Goal: Task Accomplishment & Management: Use online tool/utility

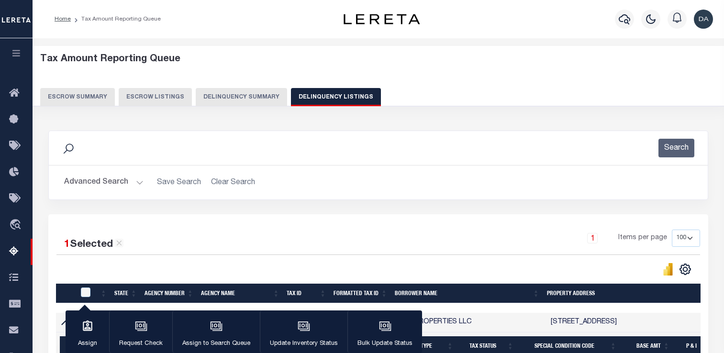
select select "100"
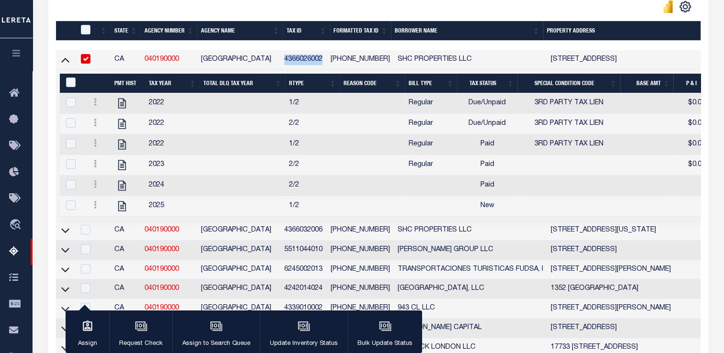
scroll to position [263, 0]
click at [298, 323] on icon "button" at bounding box center [304, 326] width 12 height 12
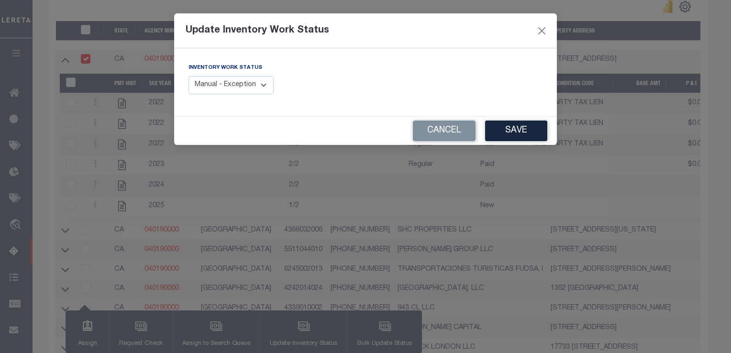
drag, startPoint x: 240, startPoint y: 85, endPoint x: 246, endPoint y: 88, distance: 6.4
click at [240, 85] on select "Manual - Exception Pended - Awaiting Search Late Add Exception Completed" at bounding box center [231, 85] width 85 height 19
select select "3"
click at [189, 76] on select "Manual - Exception Pended - Awaiting Search Late Add Exception Completed" at bounding box center [231, 85] width 85 height 19
click at [517, 131] on button "Save" at bounding box center [516, 131] width 62 height 21
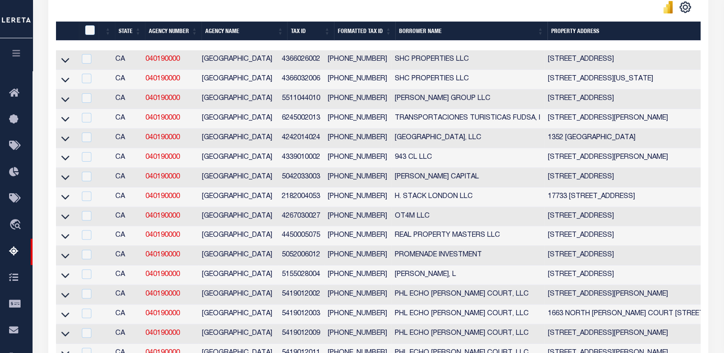
scroll to position [216, 0]
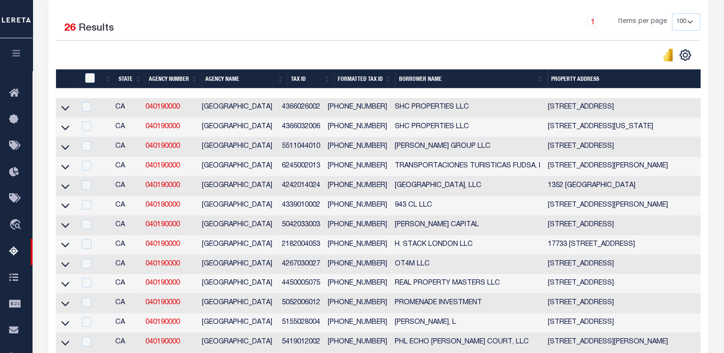
click at [57, 110] on td at bounding box center [66, 108] width 20 height 20
checkbox input "true"
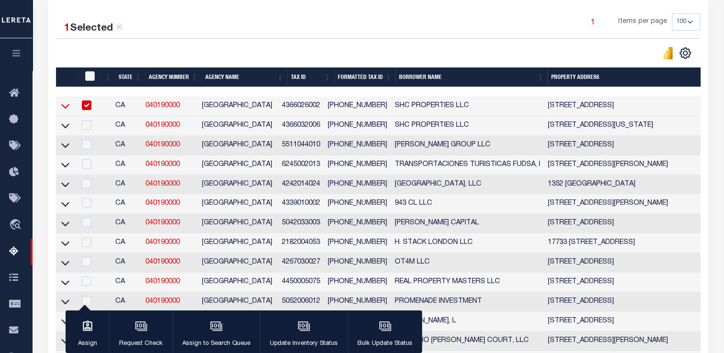
click at [63, 106] on icon at bounding box center [65, 106] width 8 height 10
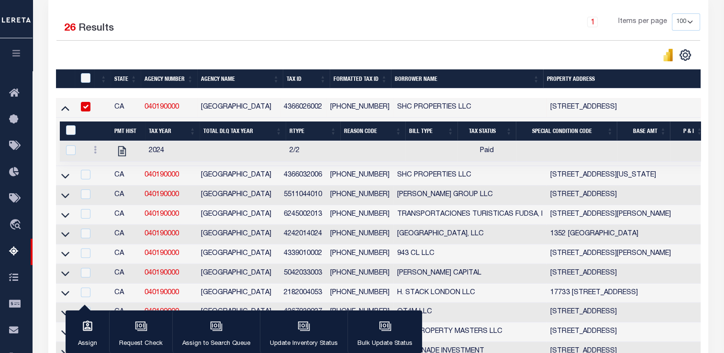
scroll to position [0, 0]
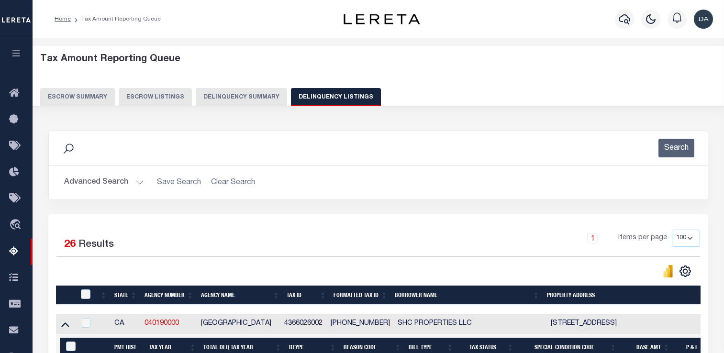
select select "100"
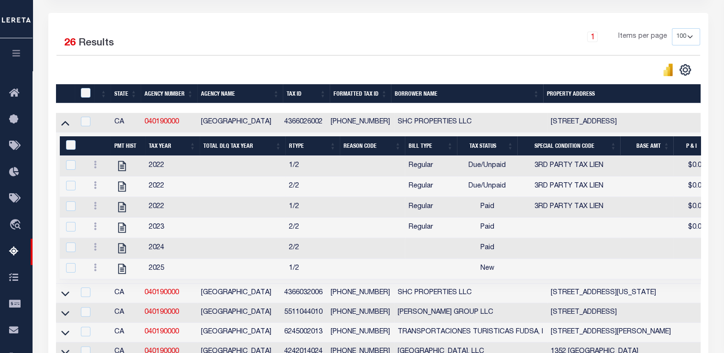
scroll to position [201, 0]
click at [337, 125] on td "[PHONE_NUMBER]" at bounding box center [360, 123] width 67 height 20
checkbox input "true"
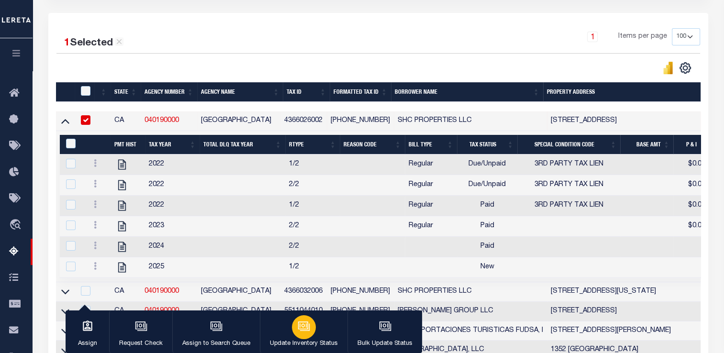
click at [293, 324] on div "button" at bounding box center [304, 327] width 24 height 24
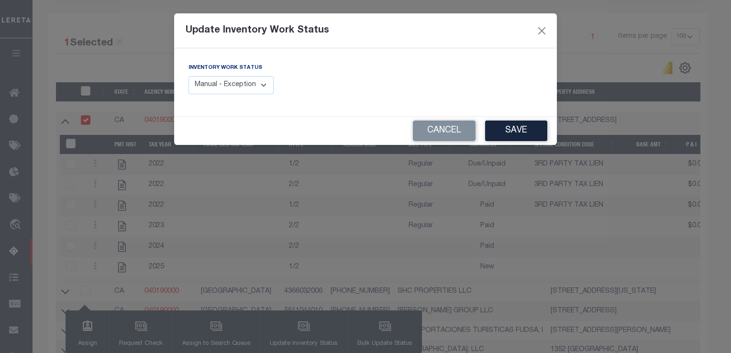
click at [234, 85] on select "Manual - Exception Pended - Awaiting Search Late Add Exception Completed" at bounding box center [231, 85] width 85 height 19
select select "3"
click at [189, 76] on select "Manual - Exception Pended - Awaiting Search Late Add Exception Completed" at bounding box center [231, 85] width 85 height 19
click at [509, 133] on button "Save" at bounding box center [516, 131] width 62 height 21
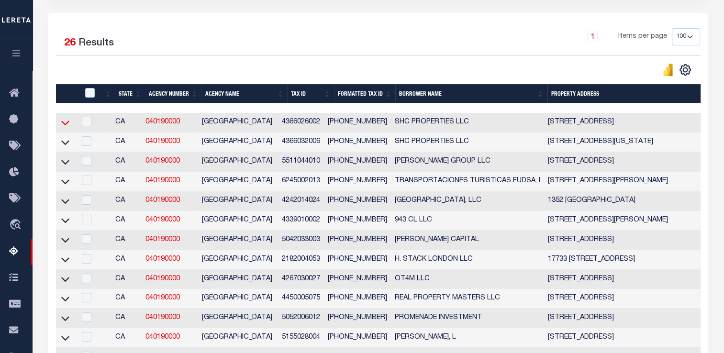
click at [63, 126] on icon at bounding box center [65, 123] width 8 height 10
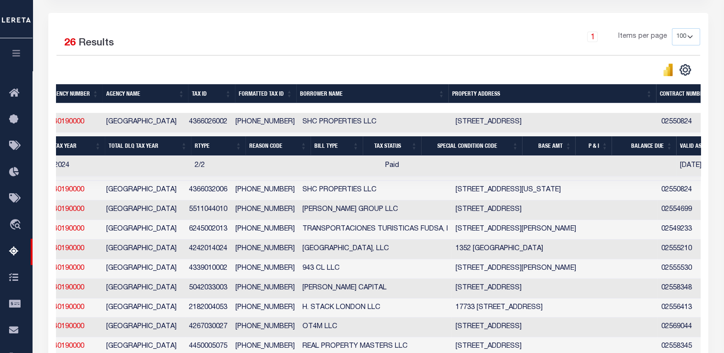
scroll to position [0, 762]
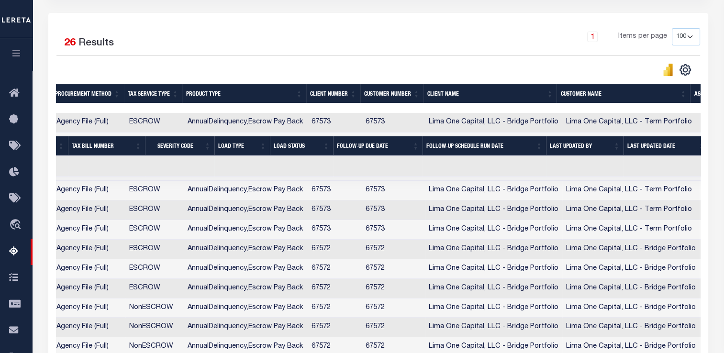
drag, startPoint x: 314, startPoint y: 168, endPoint x: 435, endPoint y: 167, distance: 121.1
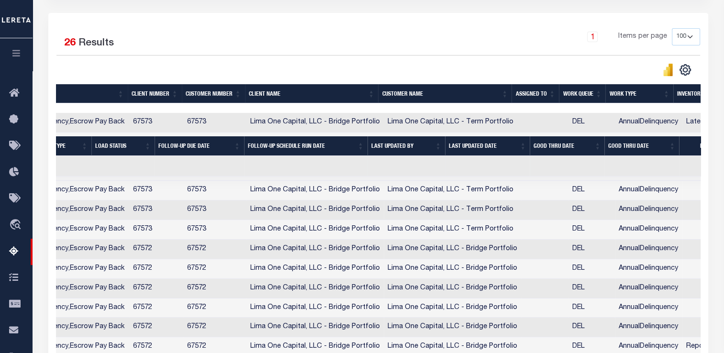
scroll to position [0, 0]
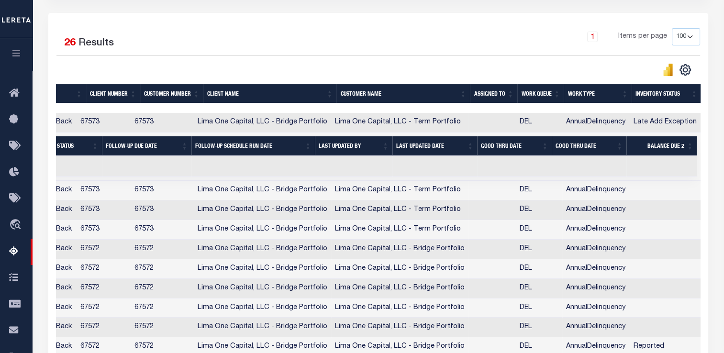
drag, startPoint x: 475, startPoint y: 166, endPoint x: 579, endPoint y: 166, distance: 104.3
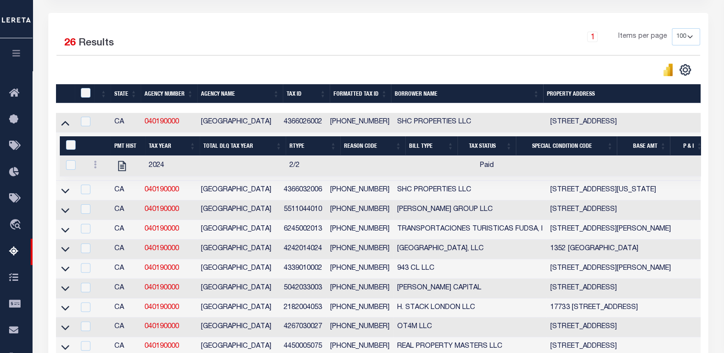
drag, startPoint x: 584, startPoint y: 171, endPoint x: 242, endPoint y: 156, distance: 342.0
click at [66, 191] on icon at bounding box center [65, 191] width 8 height 10
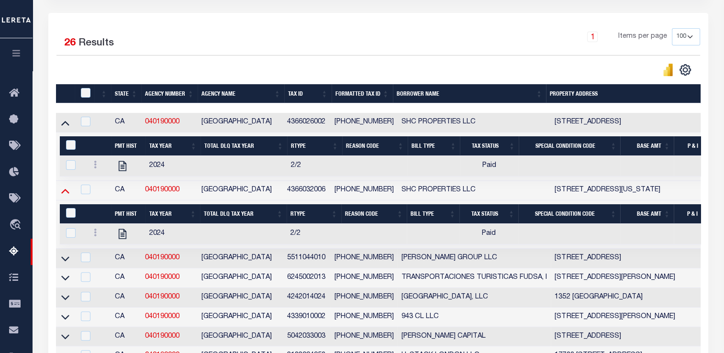
click at [65, 190] on icon at bounding box center [65, 191] width 8 height 10
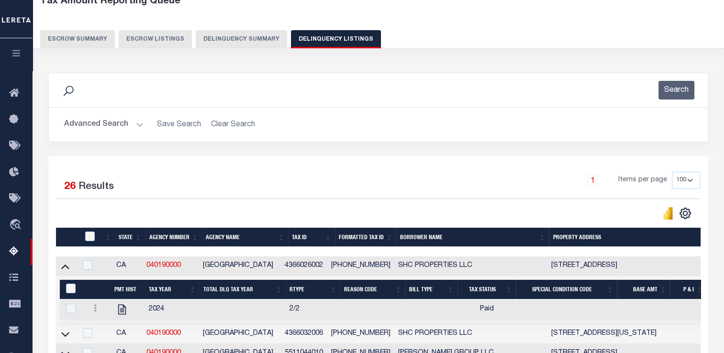
scroll to position [10, 0]
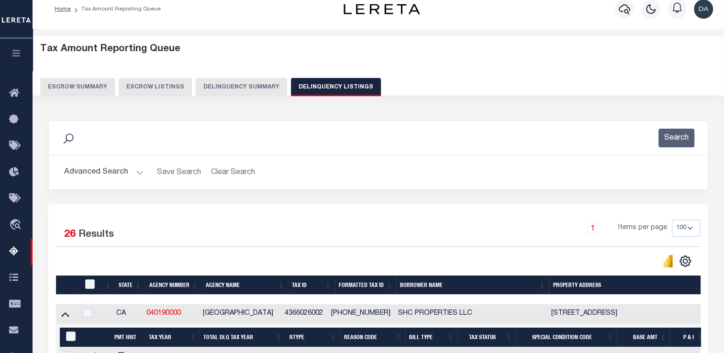
click at [230, 90] on button "Delinquency Summary" at bounding box center [241, 87] width 91 height 18
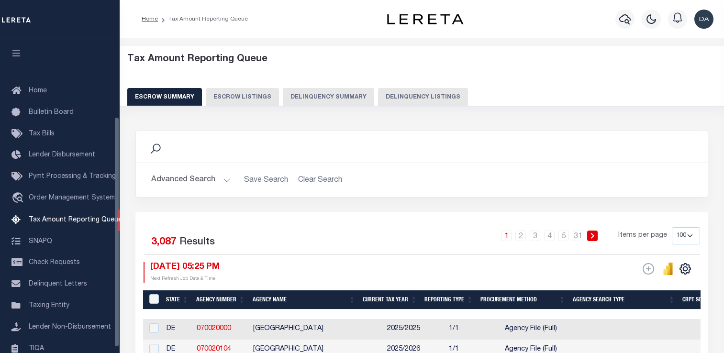
select select "100"
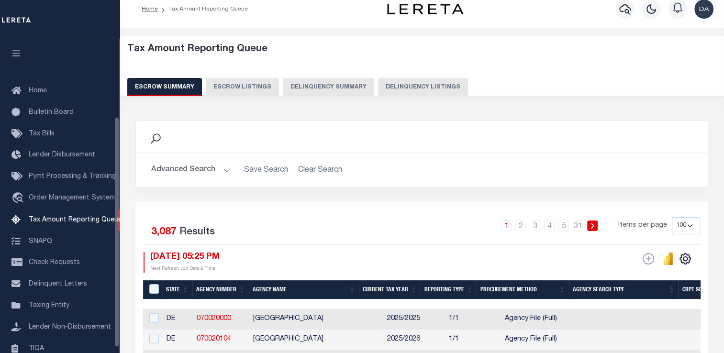
scroll to position [107, 0]
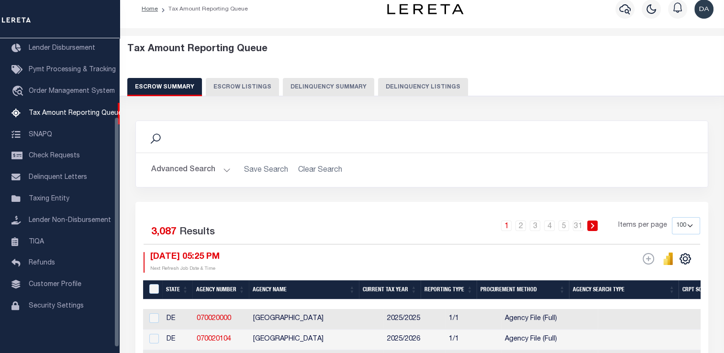
click at [322, 84] on button "Delinquency Summary" at bounding box center [328, 87] width 91 height 18
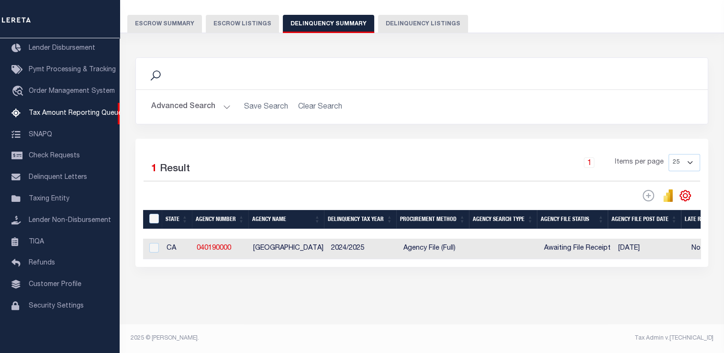
scroll to position [0, 0]
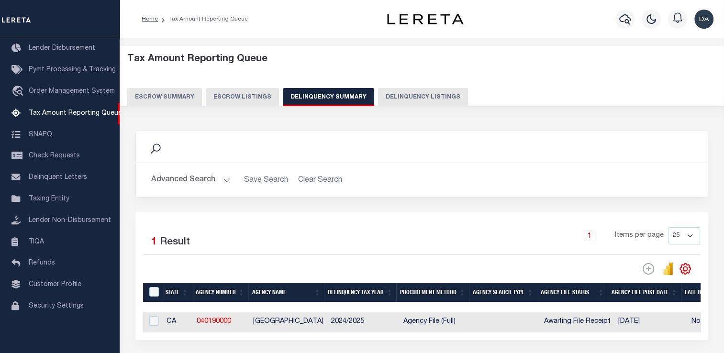
click at [213, 173] on button "Advanced Search" at bounding box center [190, 180] width 79 height 19
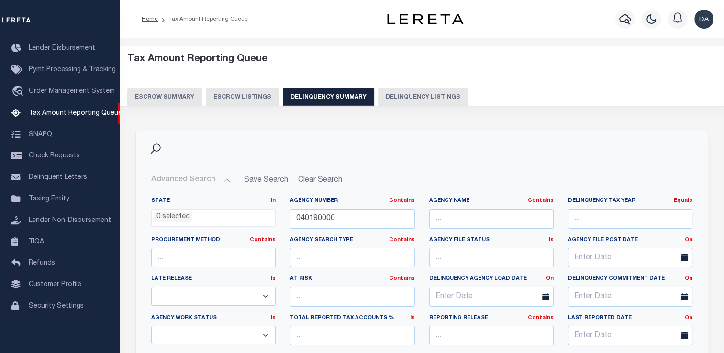
click at [213, 173] on button "Advanced Search" at bounding box center [190, 180] width 79 height 19
click at [201, 176] on button "Advanced Search" at bounding box center [190, 180] width 79 height 19
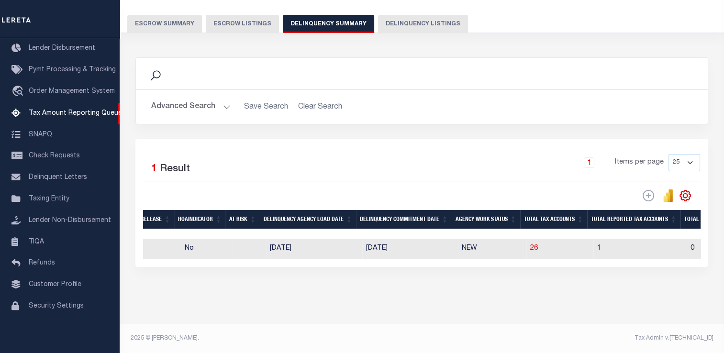
scroll to position [0, 681]
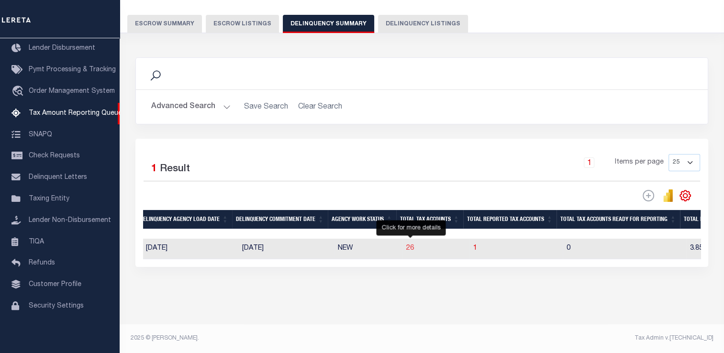
click at [412, 245] on span "26" at bounding box center [410, 248] width 8 height 7
select select "100"
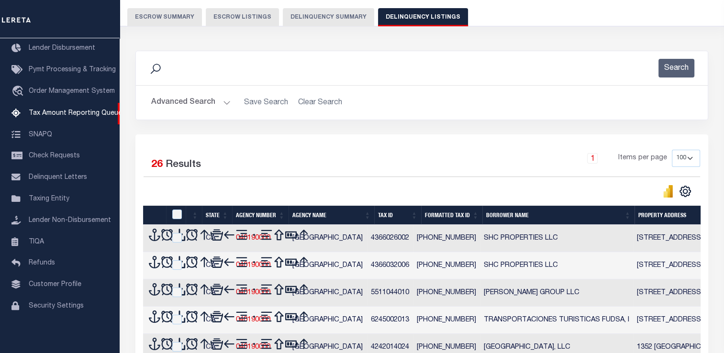
scroll to position [71, 0]
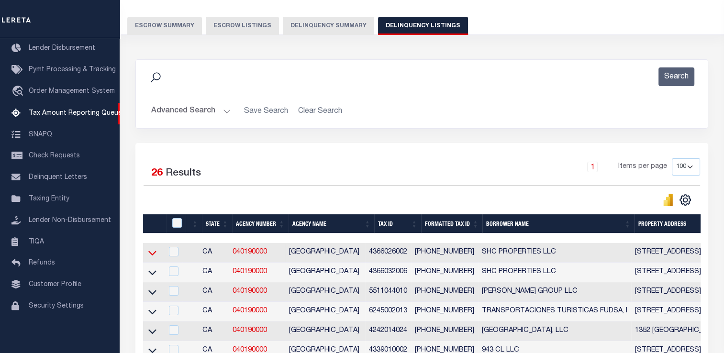
click at [153, 251] on icon at bounding box center [152, 253] width 8 height 10
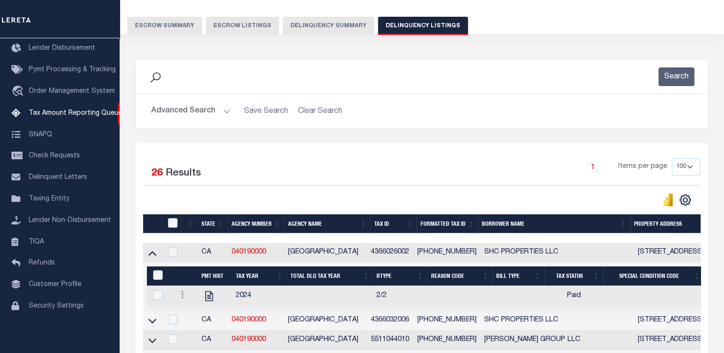
scroll to position [167, 0]
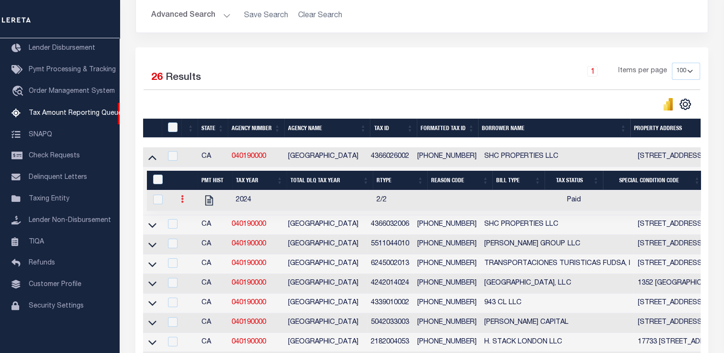
click at [182, 203] on icon at bounding box center [182, 199] width 3 height 8
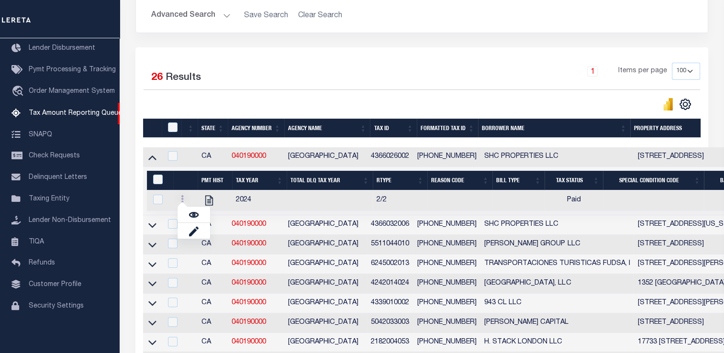
click at [384, 89] on div "Selected 26 Results 1 Items per page 10 25 50 100 500" at bounding box center [422, 87] width 572 height 48
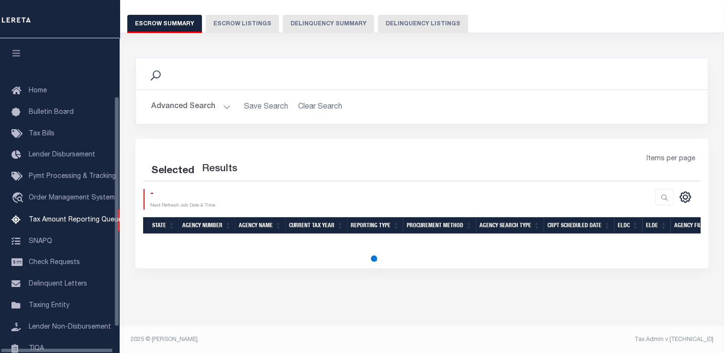
scroll to position [98, 0]
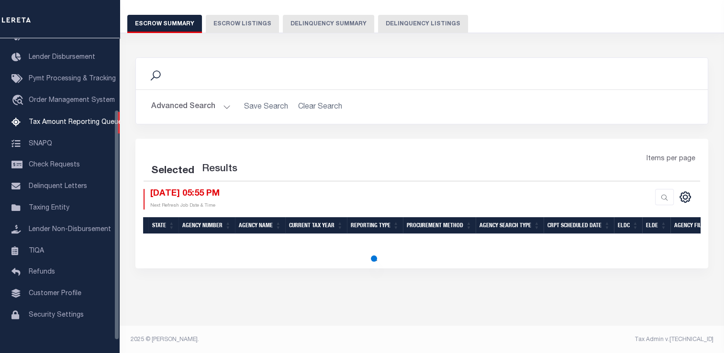
select select "100"
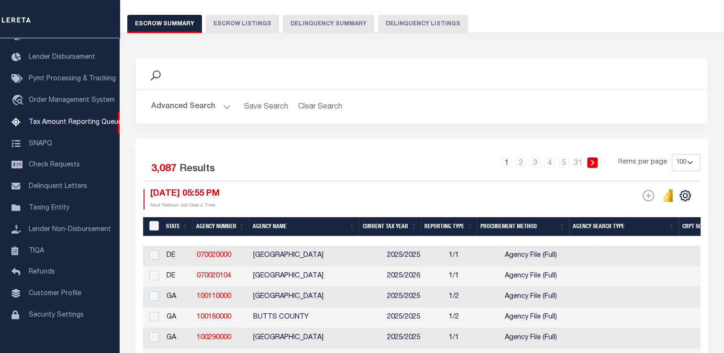
drag, startPoint x: 319, startPoint y: 27, endPoint x: 323, endPoint y: 51, distance: 24.7
click at [319, 26] on button "Delinquency Summary" at bounding box center [328, 24] width 91 height 18
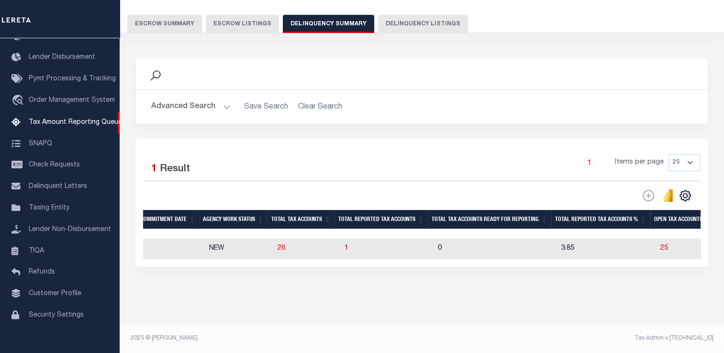
scroll to position [0, 861]
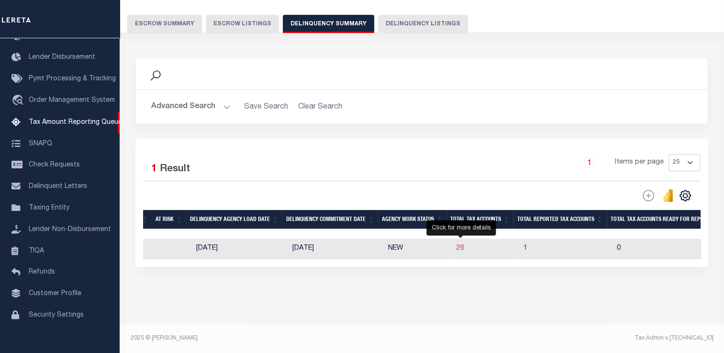
click at [459, 250] on span "26" at bounding box center [461, 248] width 8 height 7
select select "100"
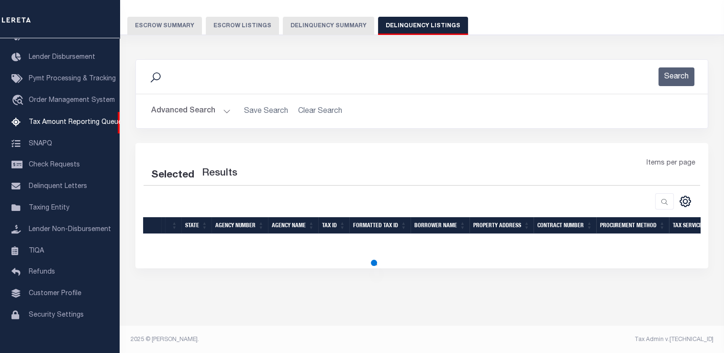
select select "100"
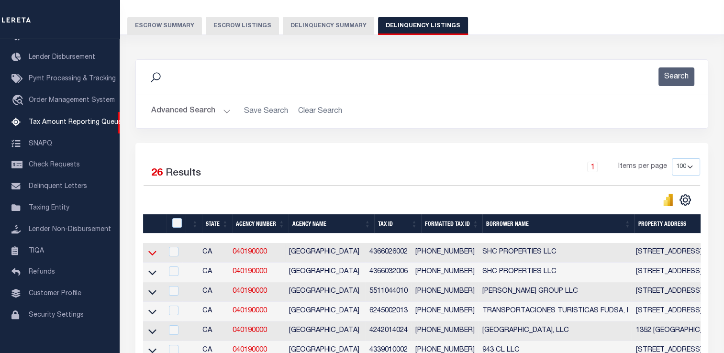
click at [155, 252] on icon at bounding box center [152, 253] width 8 height 10
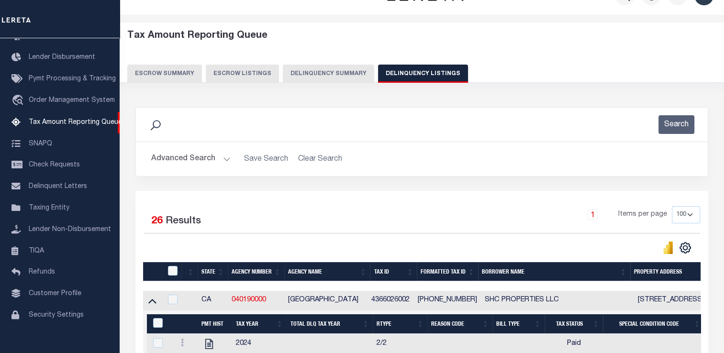
click at [192, 160] on button "Advanced Search" at bounding box center [190, 159] width 79 height 19
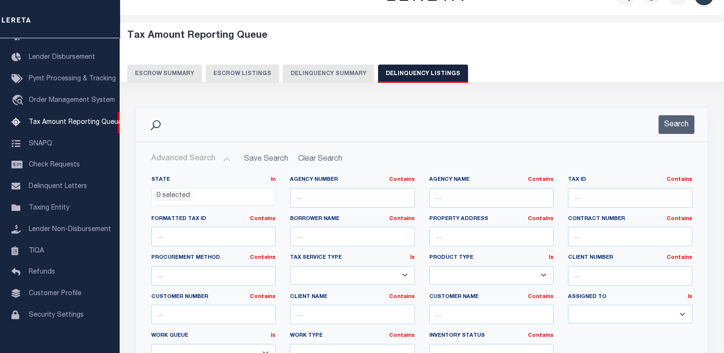
click at [331, 76] on button "Delinquency Summary" at bounding box center [328, 74] width 91 height 18
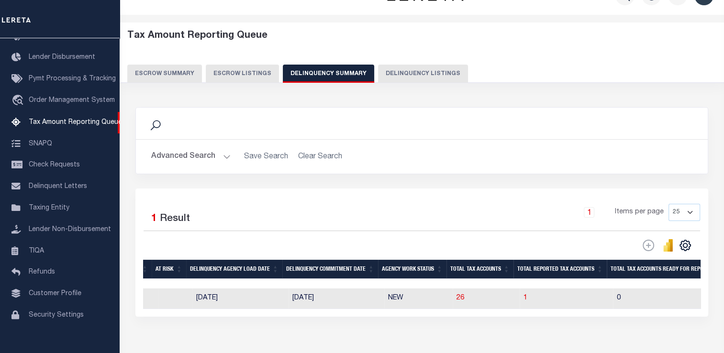
click at [182, 154] on button "Advanced Search" at bounding box center [190, 156] width 79 height 19
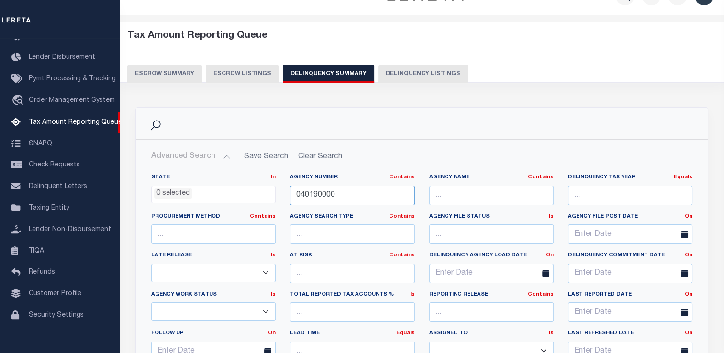
drag, startPoint x: 299, startPoint y: 197, endPoint x: 260, endPoint y: 198, distance: 39.3
click at [260, 198] on div "State In In AK AL AR AZ CA CO CT DC DE FL GA GU HI IA ID IL IN KS KY LA MA MD M…" at bounding box center [422, 271] width 556 height 195
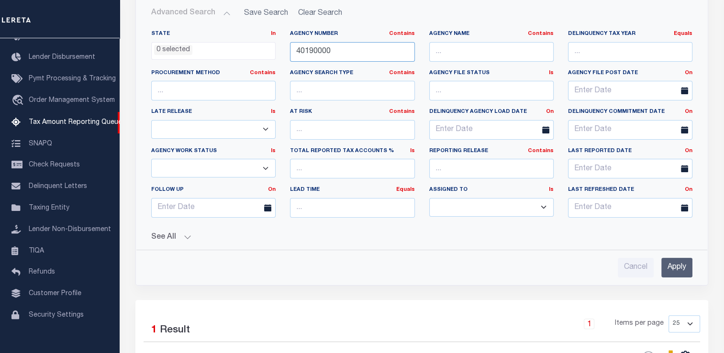
type input "40190000"
click at [674, 261] on input "Apply" at bounding box center [676, 268] width 31 height 20
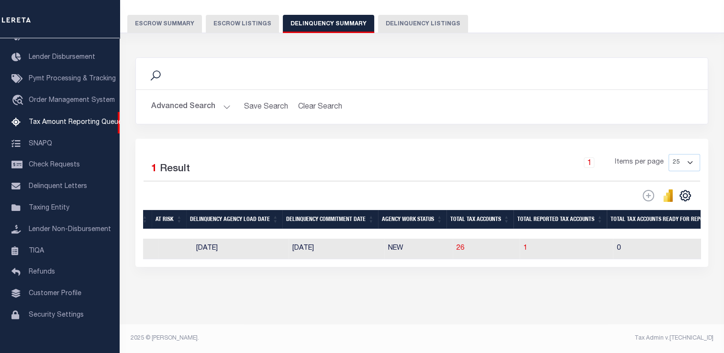
scroll to position [80, 0]
click at [457, 245] on span "26" at bounding box center [461, 248] width 8 height 7
select select "100"
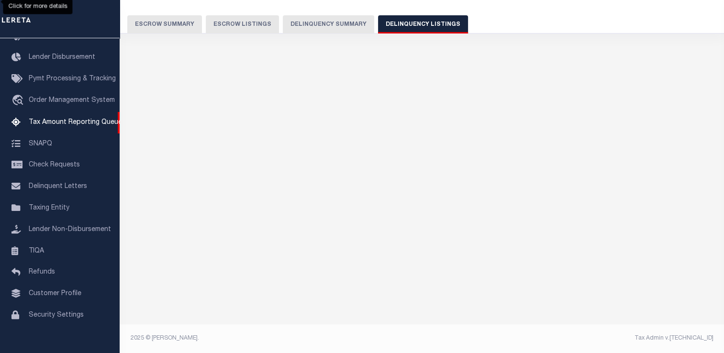
scroll to position [71, 0]
select select "100"
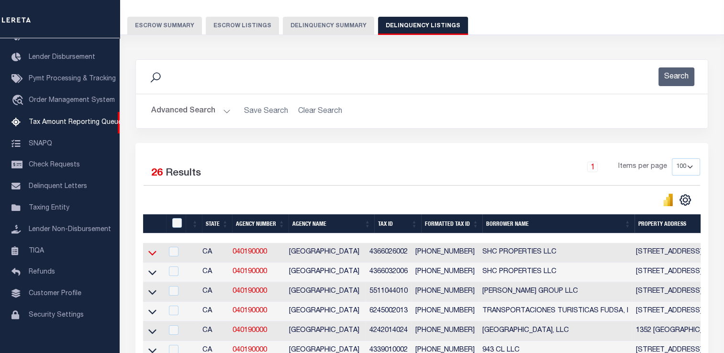
click at [148, 254] on icon at bounding box center [152, 253] width 8 height 10
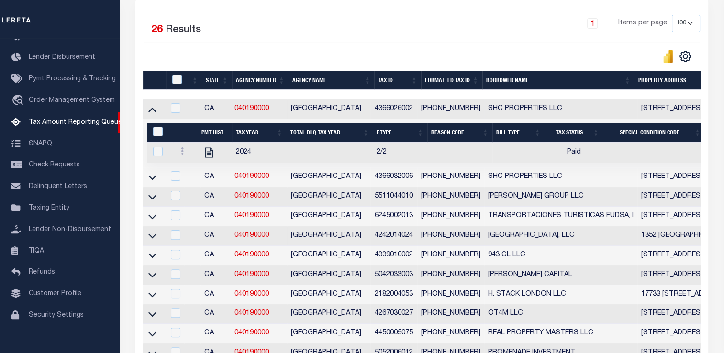
scroll to position [167, 0]
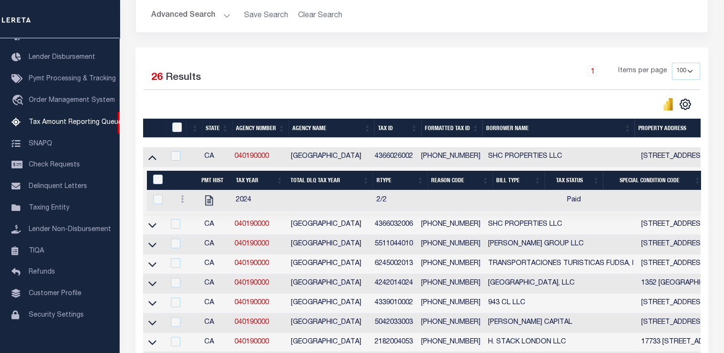
click at [404, 83] on div "1 Items per page 10 25 50 100 500" at bounding box center [493, 75] width 414 height 25
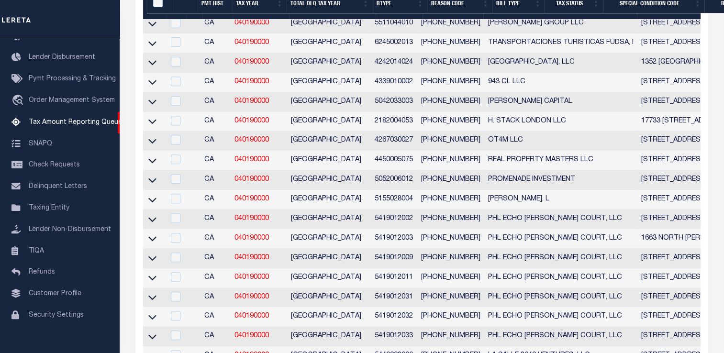
scroll to position [187, 0]
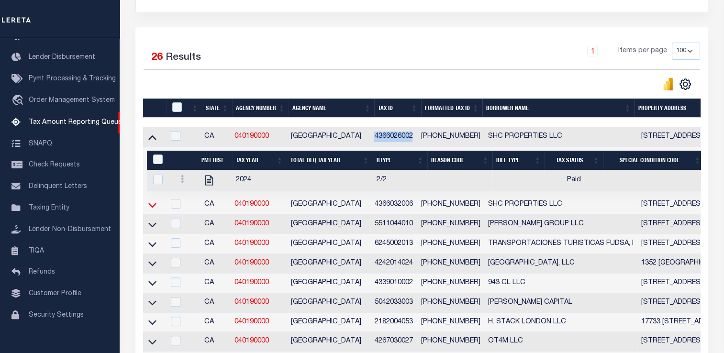
click at [152, 206] on icon at bounding box center [152, 205] width 8 height 10
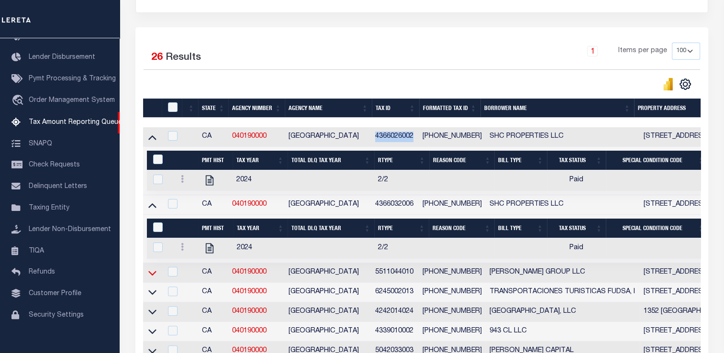
click at [155, 275] on icon at bounding box center [152, 273] width 8 height 5
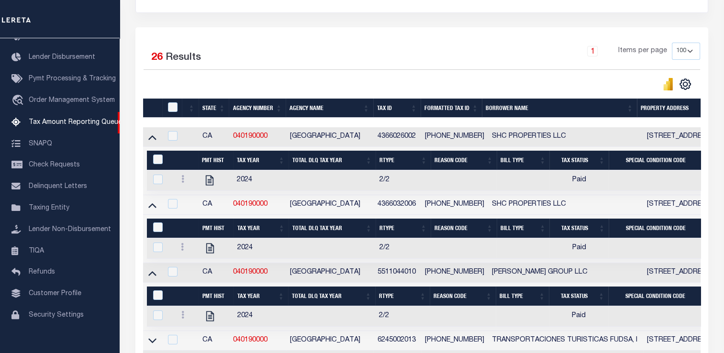
click at [439, 81] on div "CSV Export Selected Print Show Filter Show Search Columns 0: 1: 2:" at bounding box center [561, 84] width 279 height 13
